Goal: Task Accomplishment & Management: Manage account settings

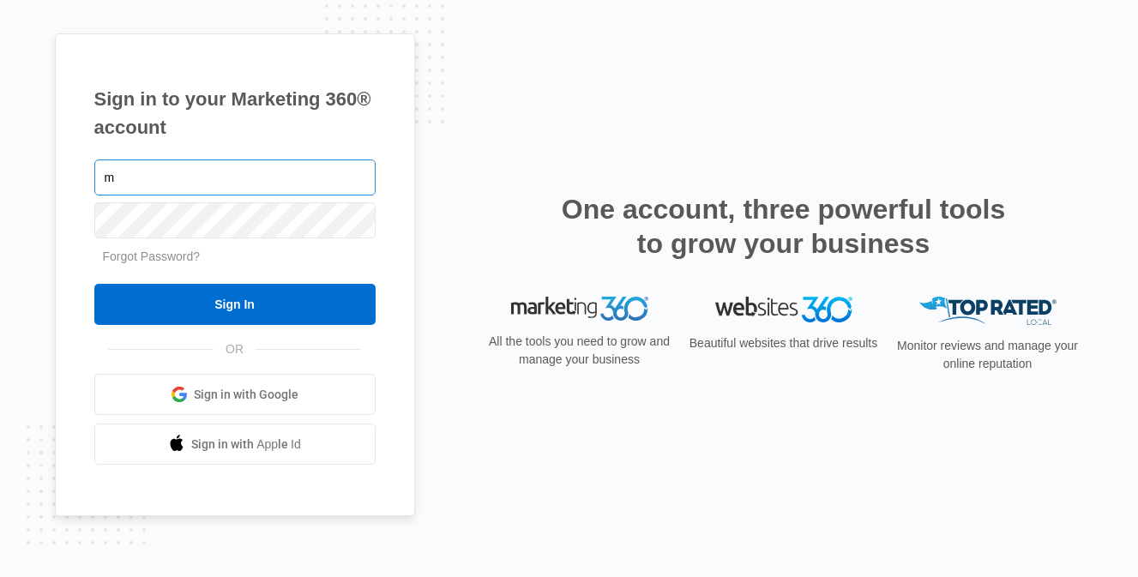
type input "[EMAIL_ADDRESS][DOMAIN_NAME]"
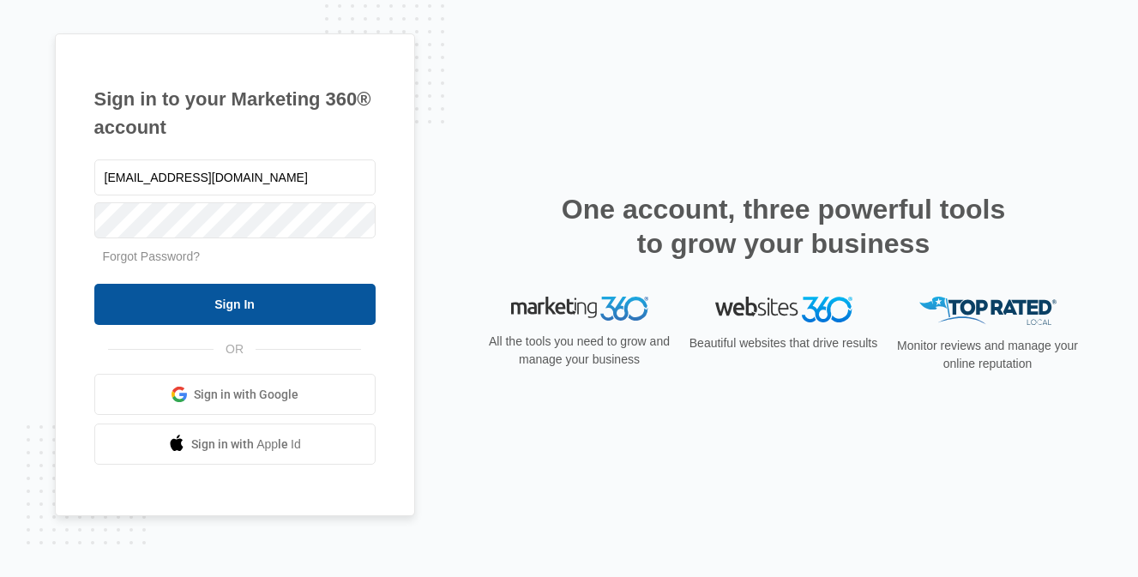
click at [249, 305] on input "Sign In" at bounding box center [234, 304] width 281 height 41
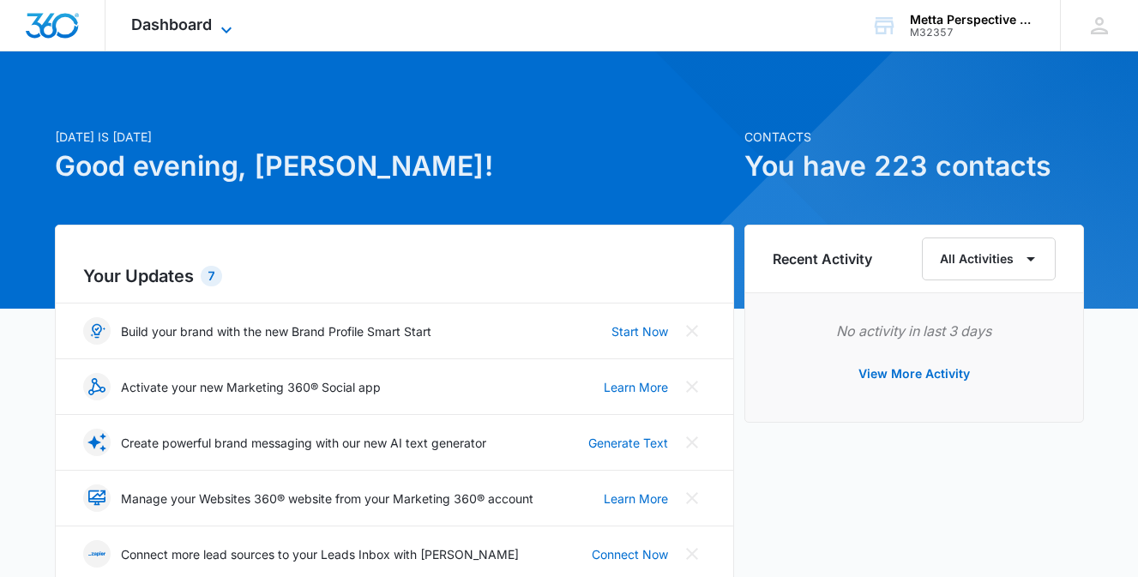
click at [221, 20] on icon at bounding box center [226, 30] width 21 height 21
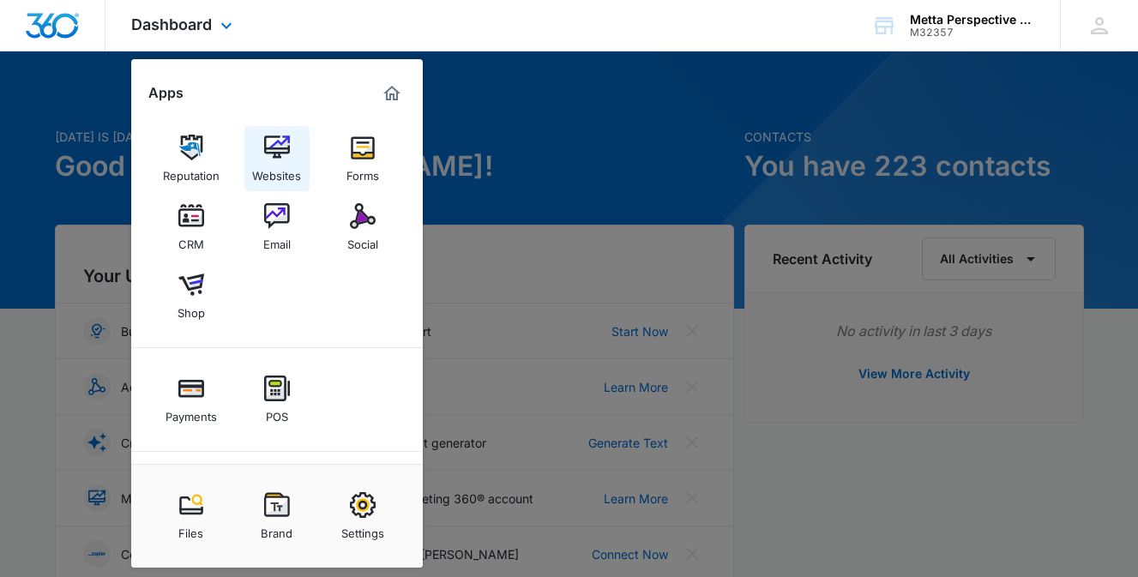
click at [278, 145] on img at bounding box center [277, 148] width 26 height 26
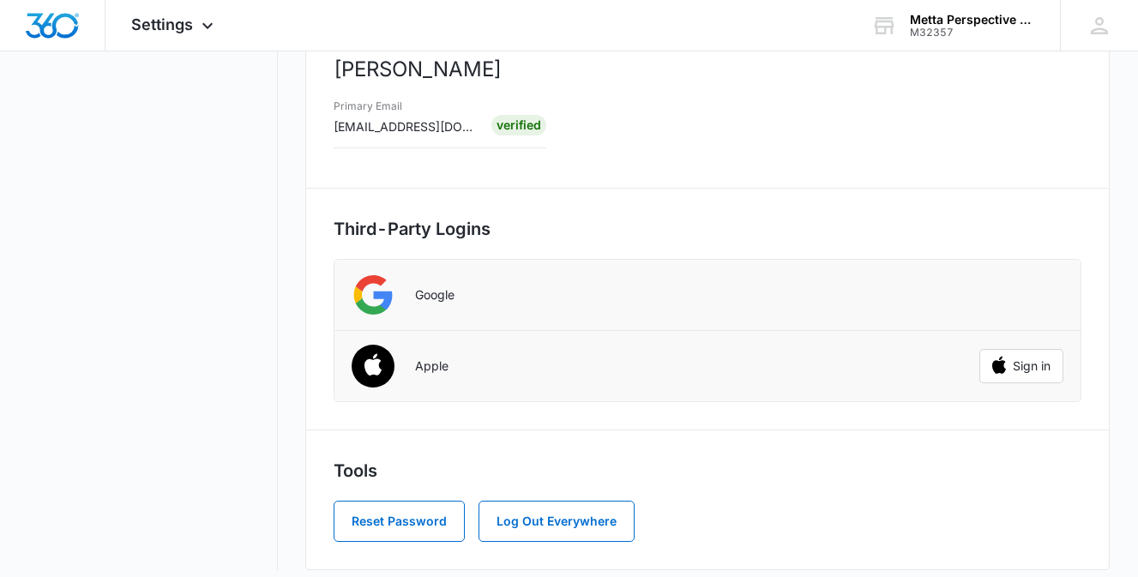
scroll to position [378, 0]
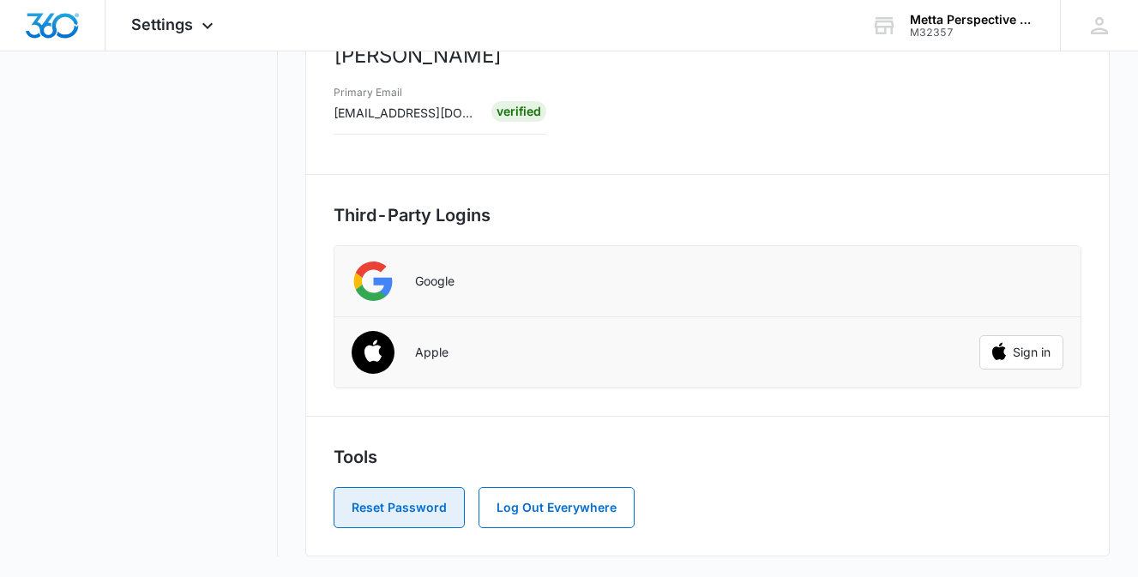
click at [378, 508] on button "Reset Password" at bounding box center [398, 507] width 131 height 41
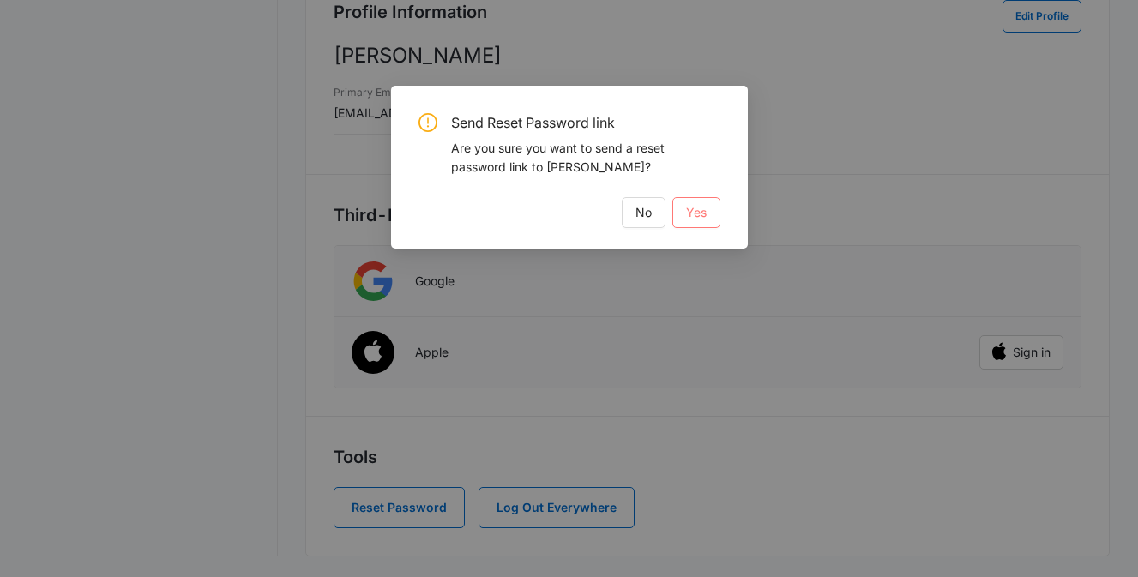
click at [696, 213] on span "Yes" at bounding box center [696, 212] width 21 height 19
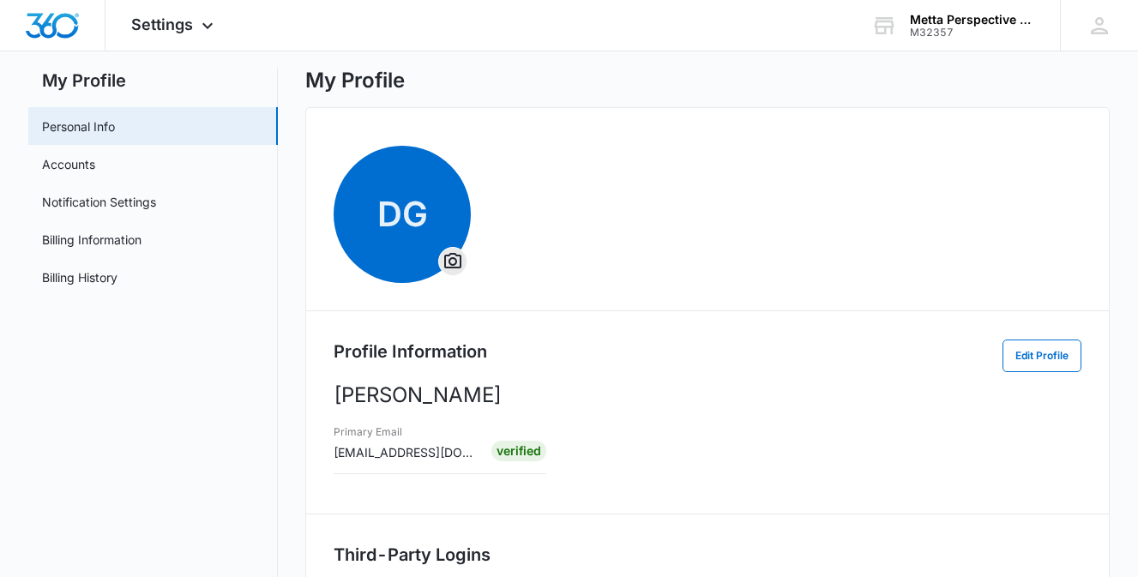
scroll to position [0, 0]
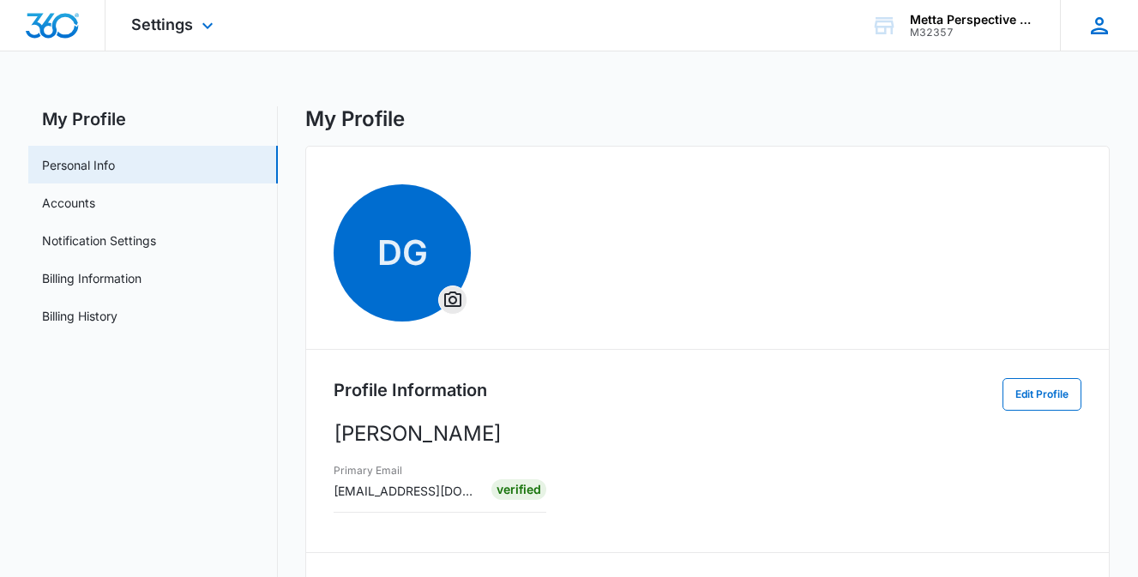
click at [1097, 32] on icon at bounding box center [1099, 25] width 17 height 17
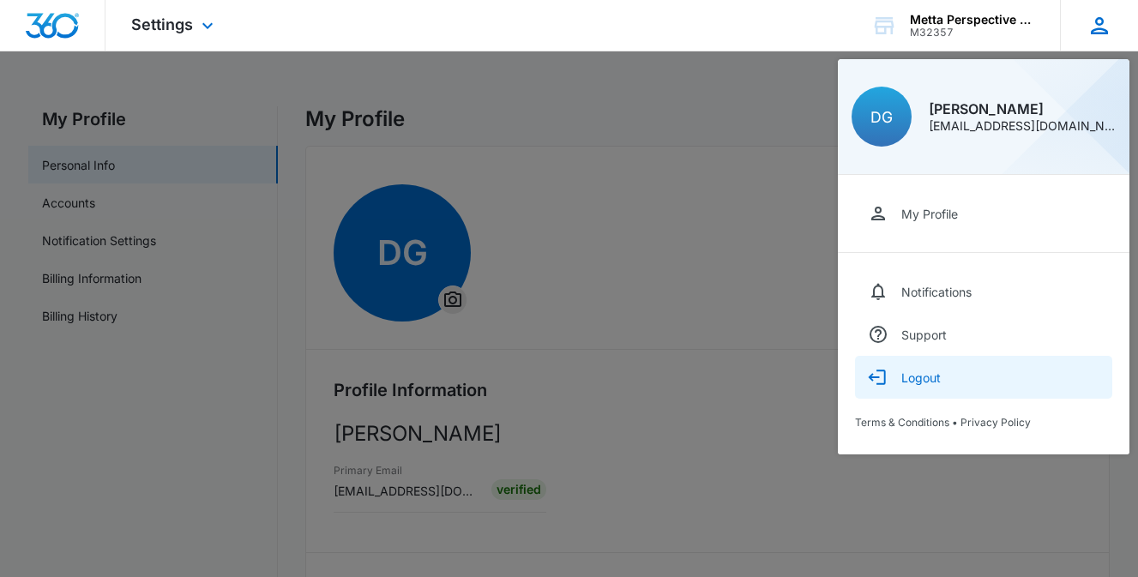
click at [910, 376] on div "Logout" at bounding box center [920, 377] width 39 height 15
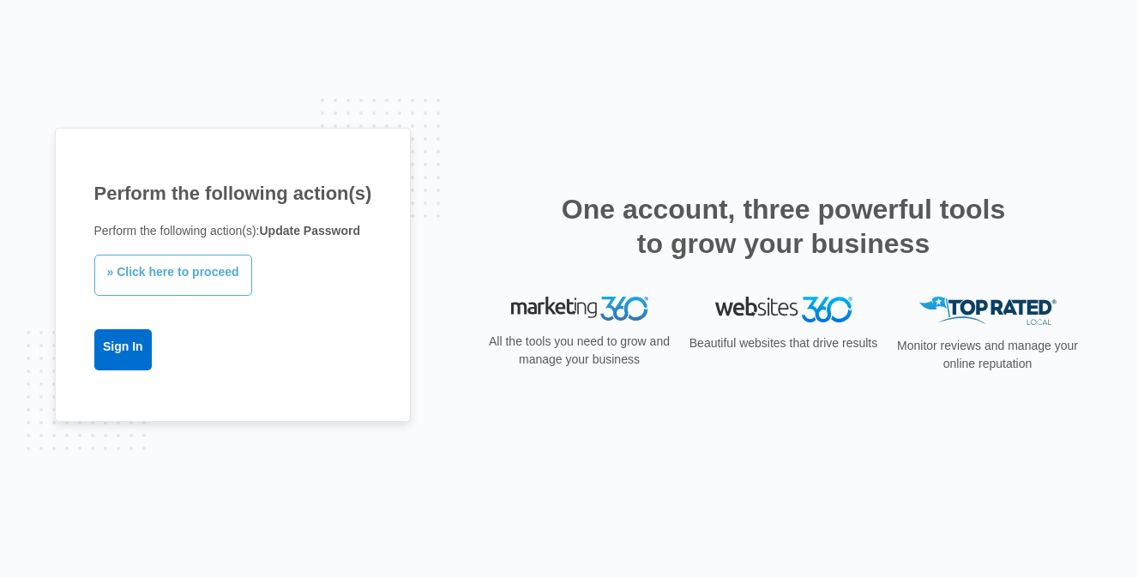
click at [153, 279] on link "» Click here to proceed" at bounding box center [173, 275] width 158 height 41
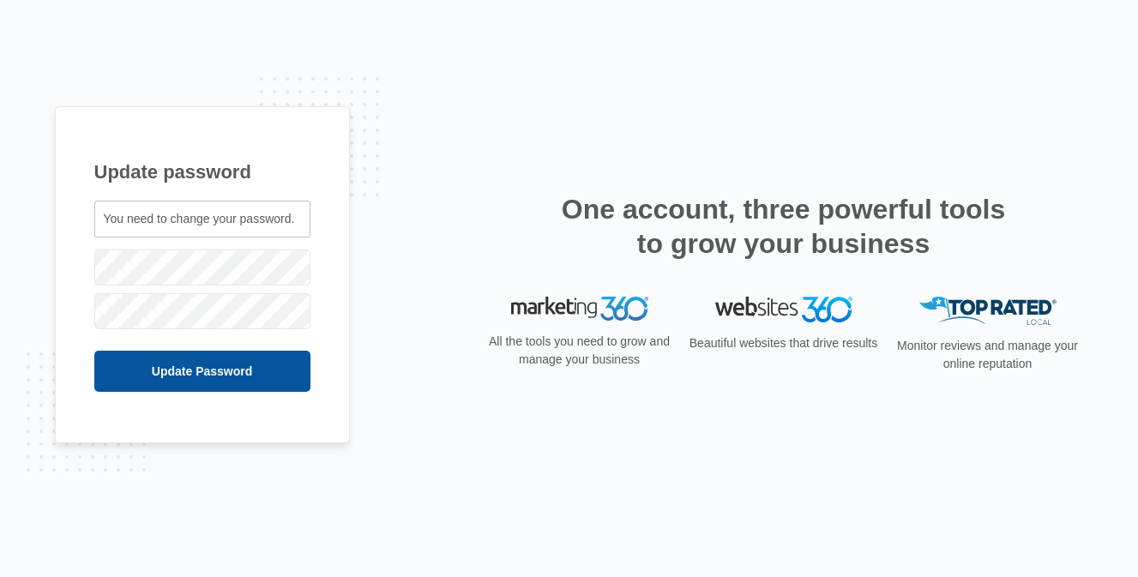
click at [208, 372] on input "Update Password" at bounding box center [202, 371] width 216 height 41
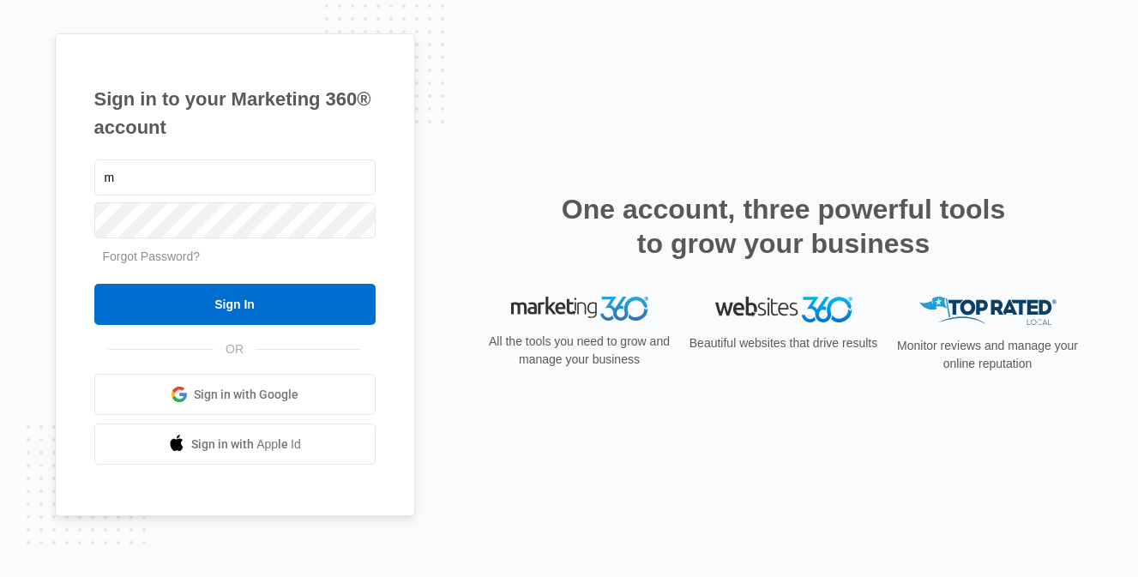
type input "mettaperspective@gmail.com"
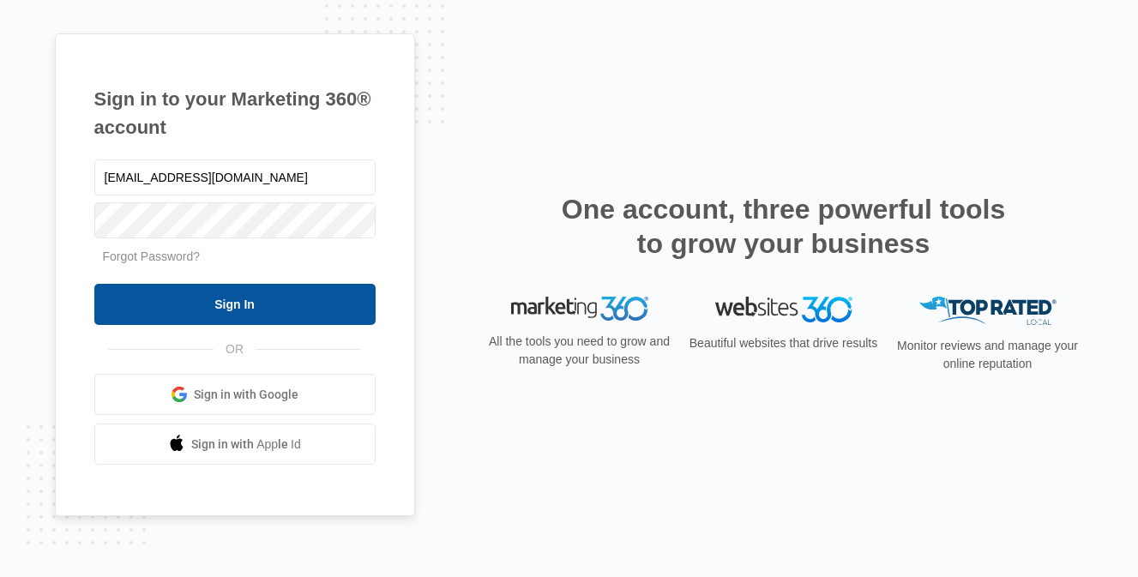
click at [228, 303] on input "Sign In" at bounding box center [234, 304] width 281 height 41
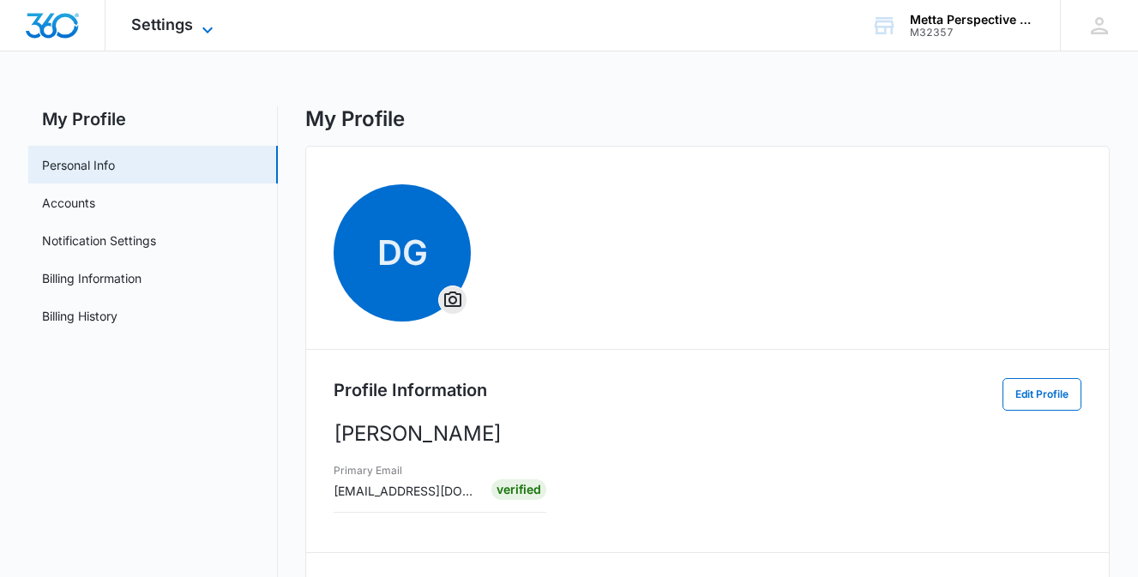
click at [205, 23] on icon at bounding box center [207, 30] width 21 height 21
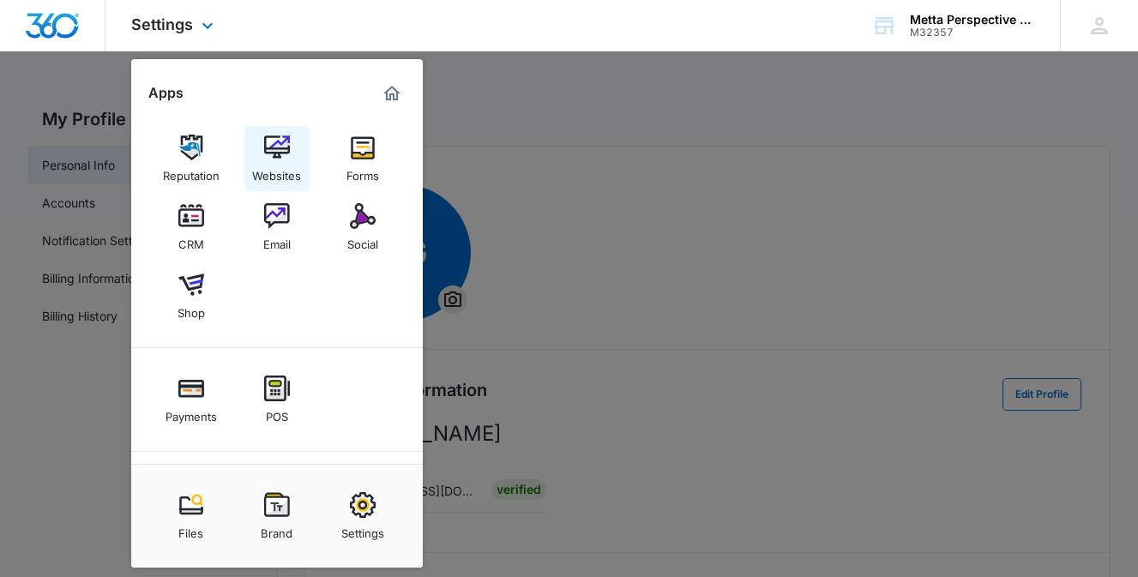
click at [270, 156] on img at bounding box center [277, 148] width 26 height 26
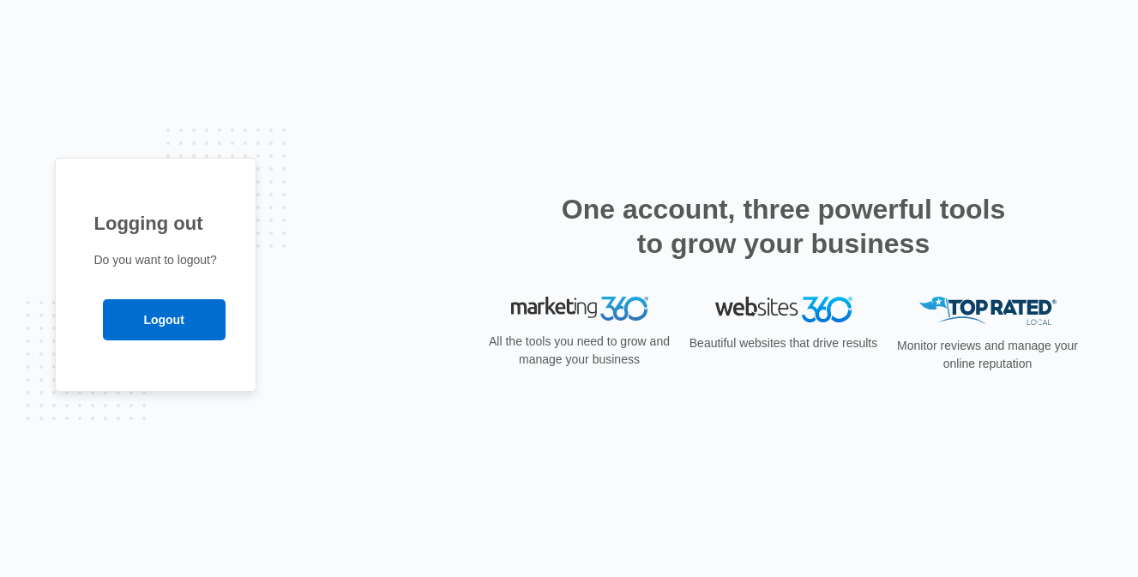
click at [340, 290] on div "Logging out Do you want to logout? Logout" at bounding box center [569, 289] width 1029 height 262
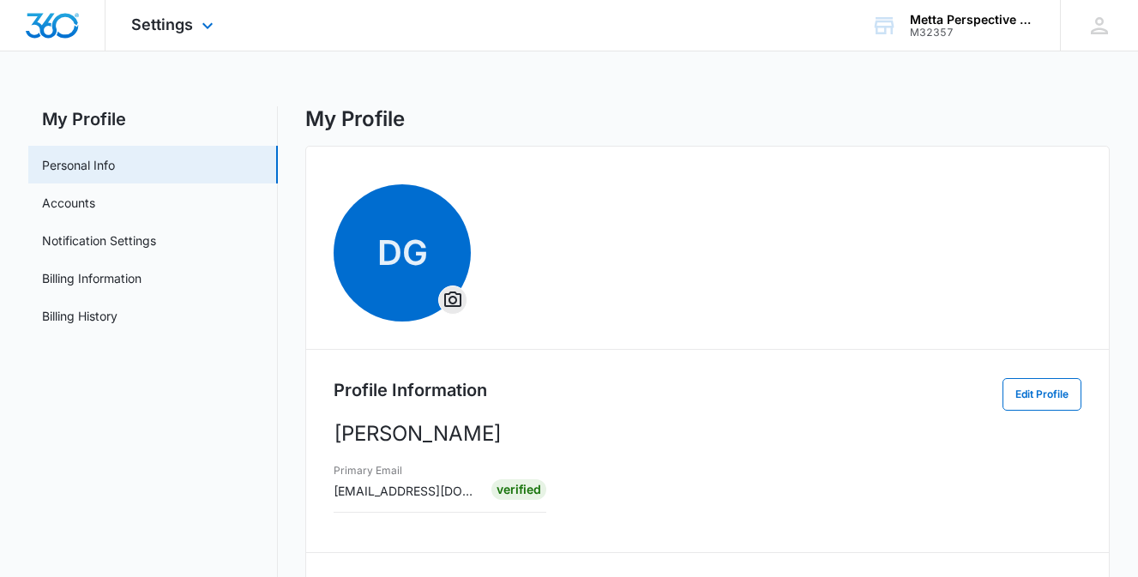
click at [39, 28] on img "Dashboard" at bounding box center [52, 26] width 55 height 26
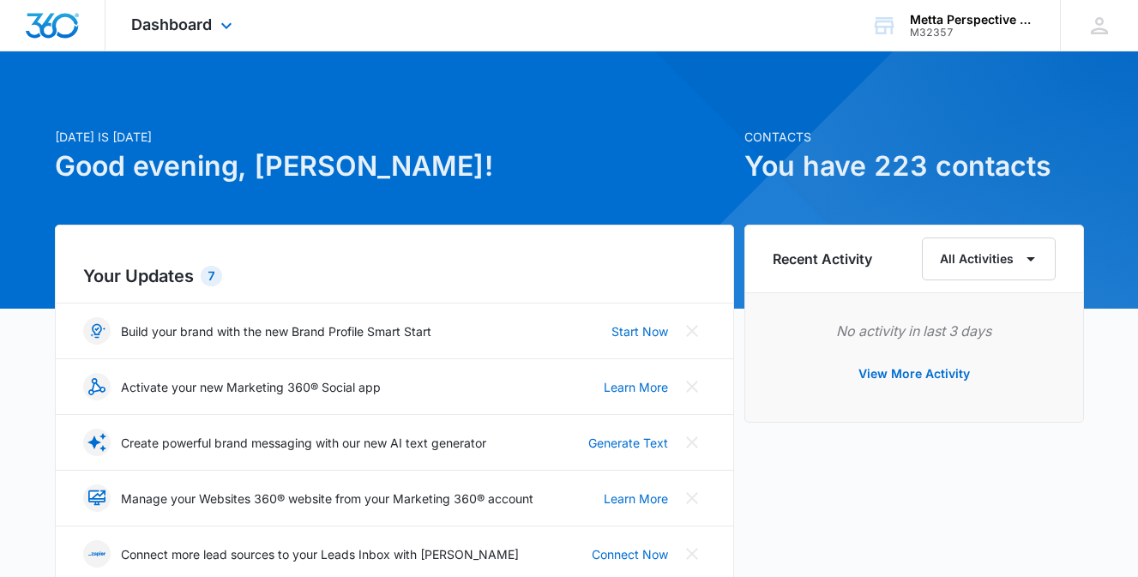
click at [221, 18] on div "Dashboard Apps Reputation Websites Forms CRM Email Social Shop Payments POS Con…" at bounding box center [183, 25] width 157 height 51
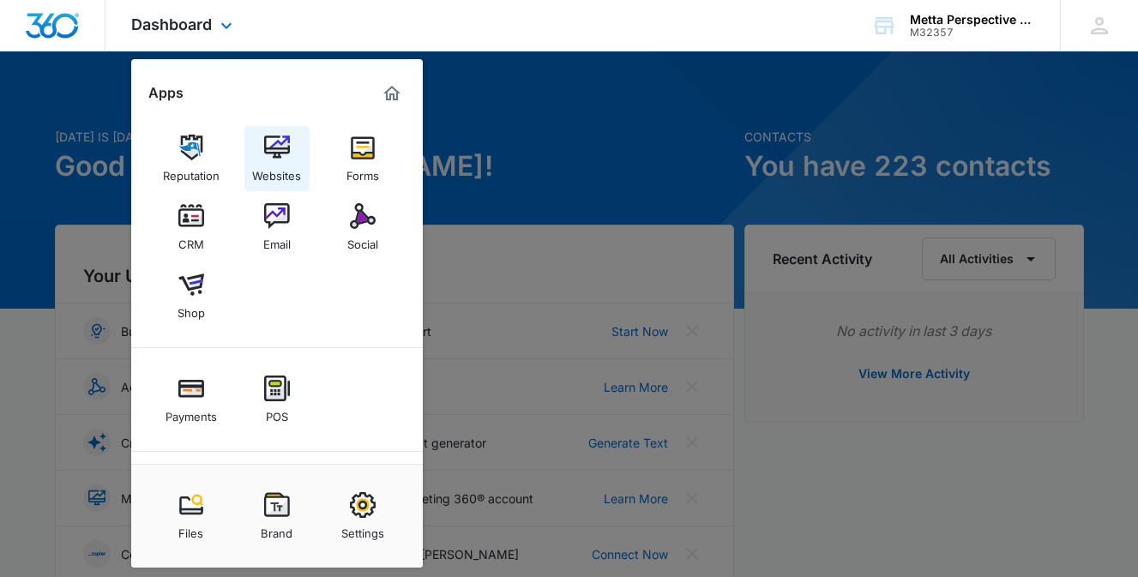
click at [271, 140] on img at bounding box center [277, 148] width 26 height 26
